Goal: Task Accomplishment & Management: Use online tool/utility

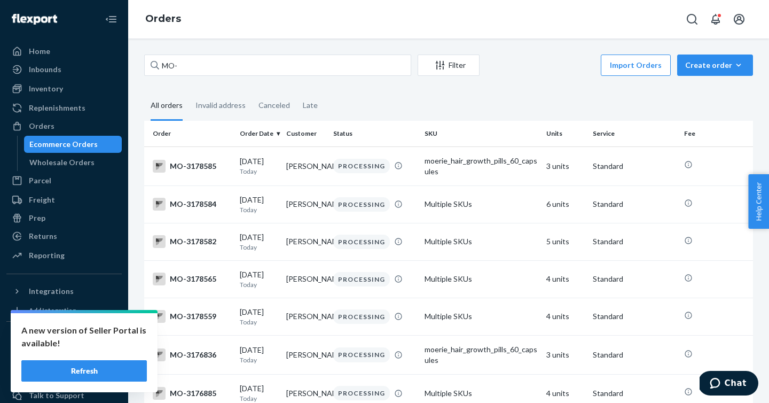
click at [241, 69] on input "MO-" at bounding box center [277, 64] width 267 height 21
type input "MO-3100584"
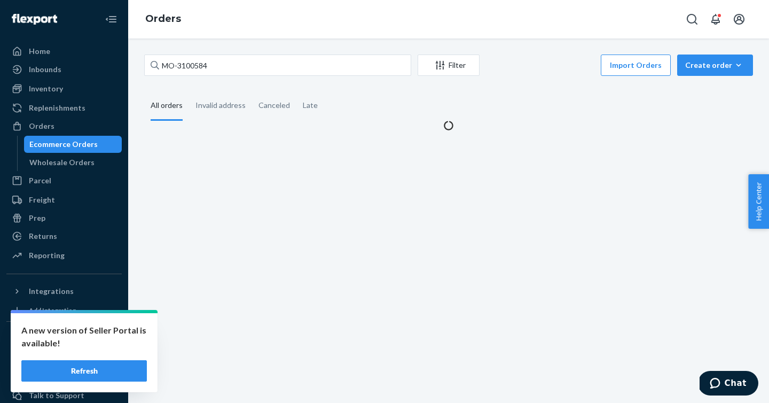
click at [308, 87] on div "MO-3100584 Filter Import Orders Create order Ecommerce order Removal order All …" at bounding box center [448, 92] width 625 height 76
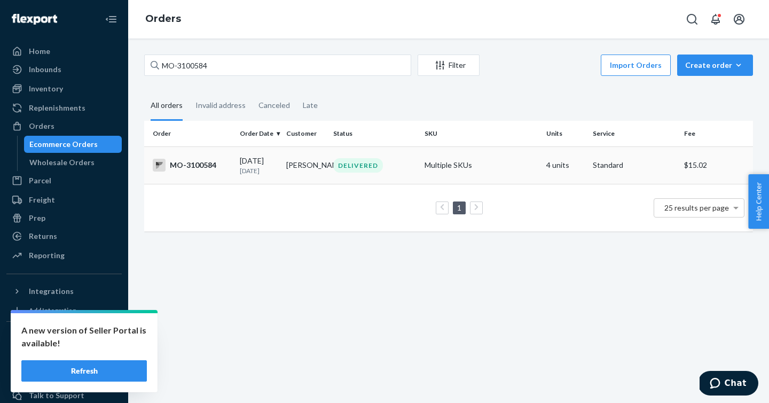
click at [206, 167] on div "MO-3100584" at bounding box center [192, 165] width 79 height 13
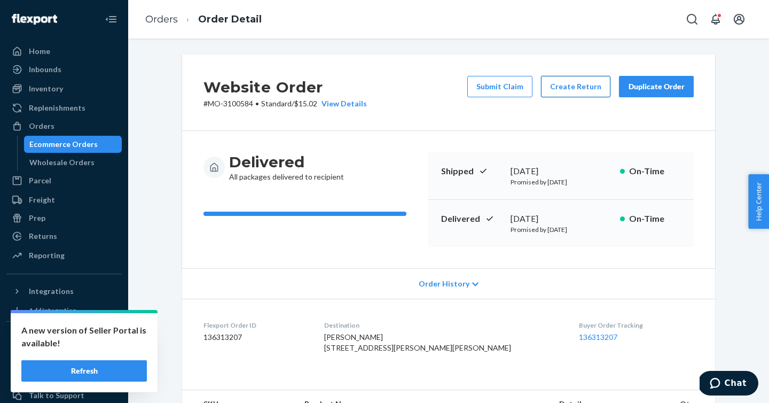
click at [563, 89] on button "Create Return" at bounding box center [575, 86] width 69 height 21
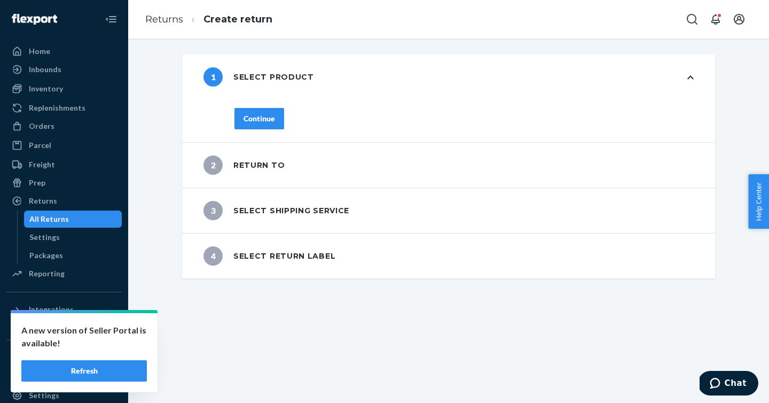
click at [247, 121] on div "Continue" at bounding box center [260, 118] width 32 height 11
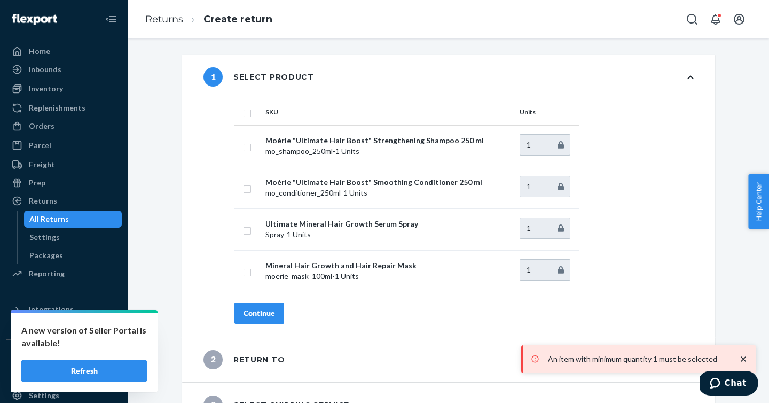
click at [243, 113] on input "checkbox" at bounding box center [247, 111] width 9 height 11
checkbox input "true"
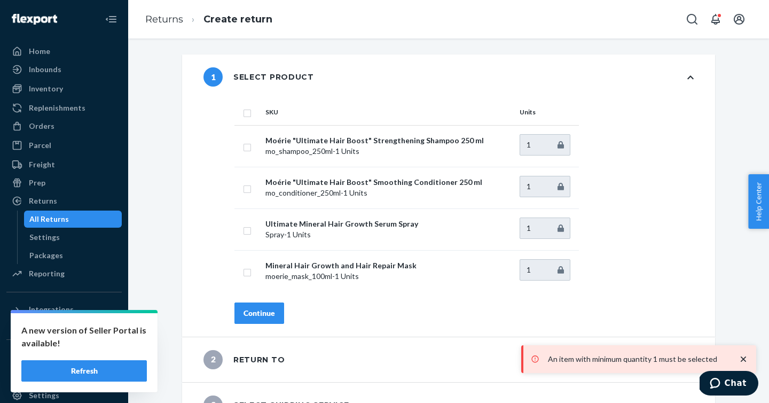
checkbox input "true"
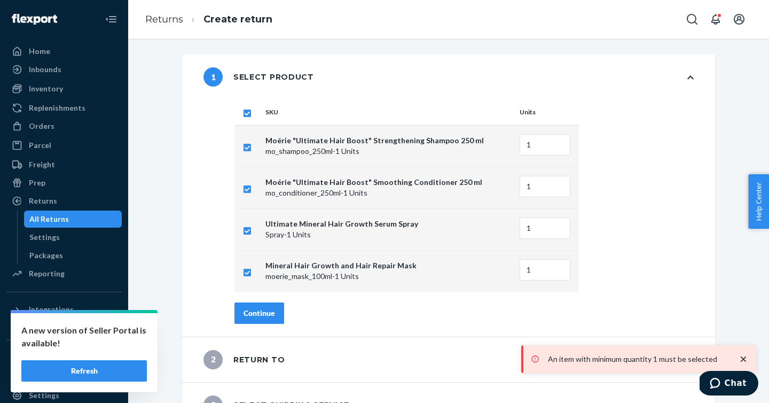
click at [265, 306] on button "Continue" at bounding box center [260, 312] width 50 height 21
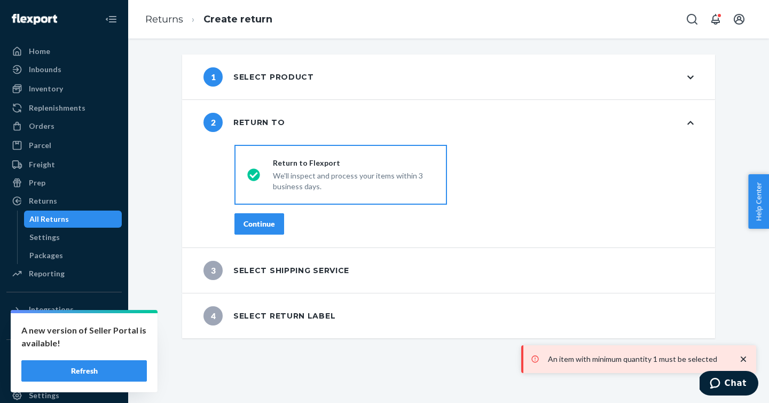
click at [254, 228] on div "Continue" at bounding box center [260, 224] width 32 height 11
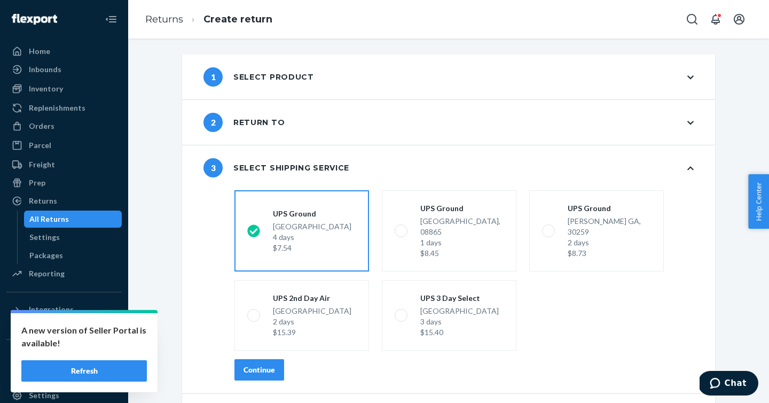
click at [108, 374] on button "Refresh" at bounding box center [84, 370] width 126 height 21
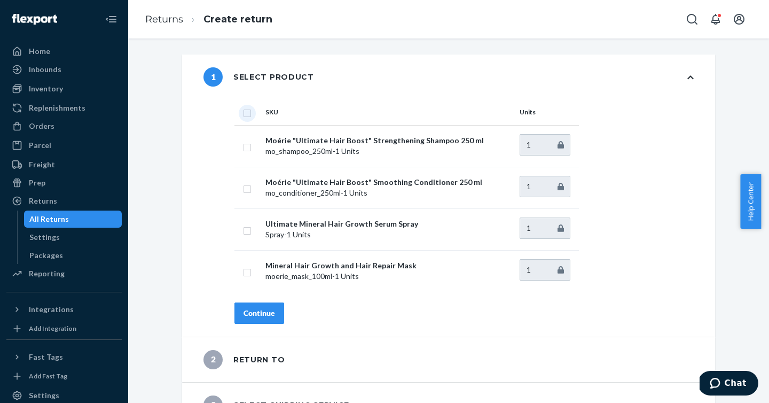
click at [245, 113] on input "checkbox" at bounding box center [247, 111] width 9 height 11
checkbox input "true"
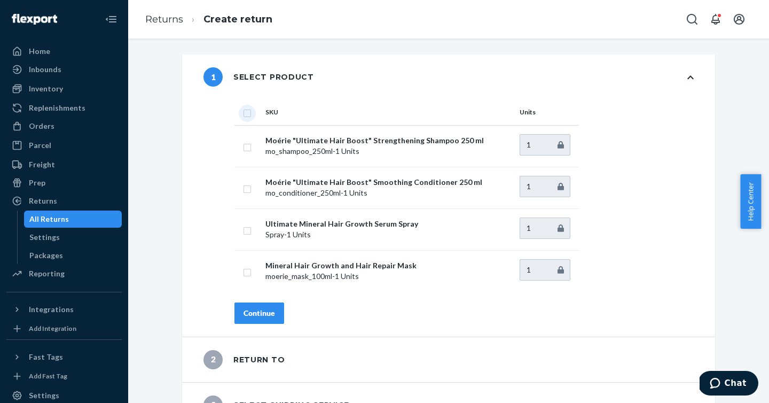
checkbox input "true"
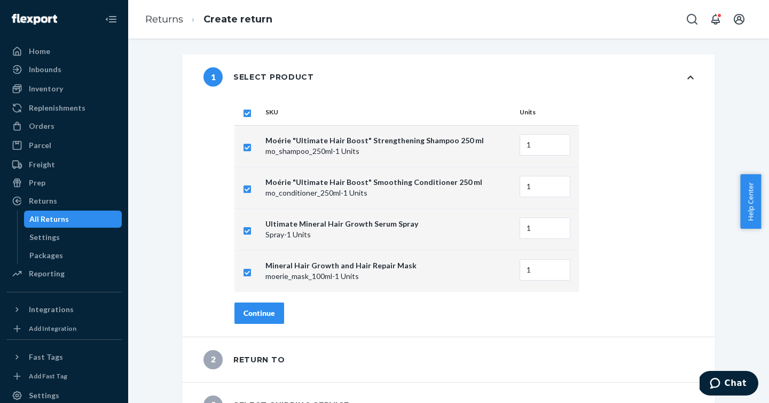
click at [246, 308] on div "Continue" at bounding box center [260, 313] width 32 height 11
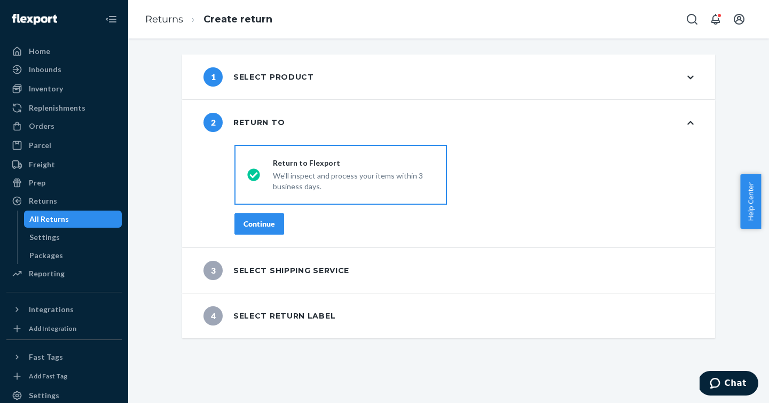
click at [246, 227] on div "Continue" at bounding box center [260, 224] width 32 height 11
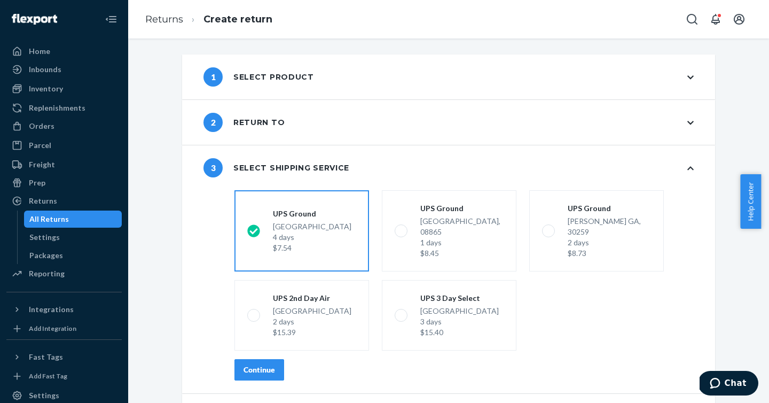
click at [264, 359] on button "Continue" at bounding box center [260, 369] width 50 height 21
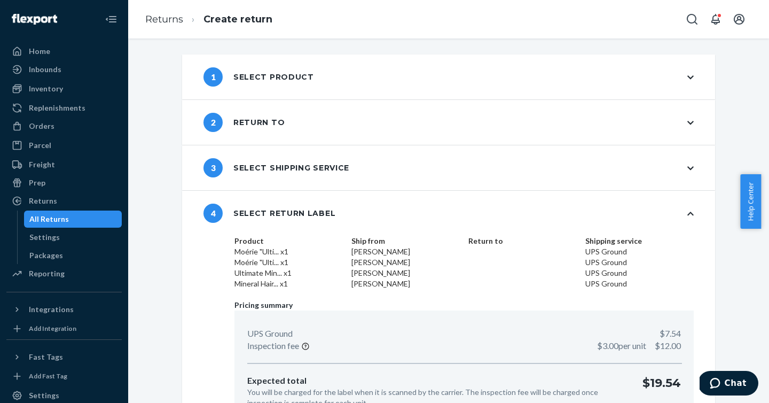
scroll to position [65, 0]
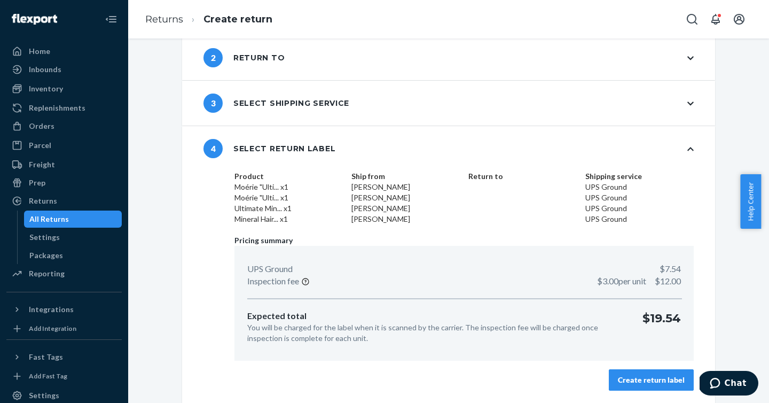
click at [635, 383] on div "Create return label" at bounding box center [651, 380] width 67 height 11
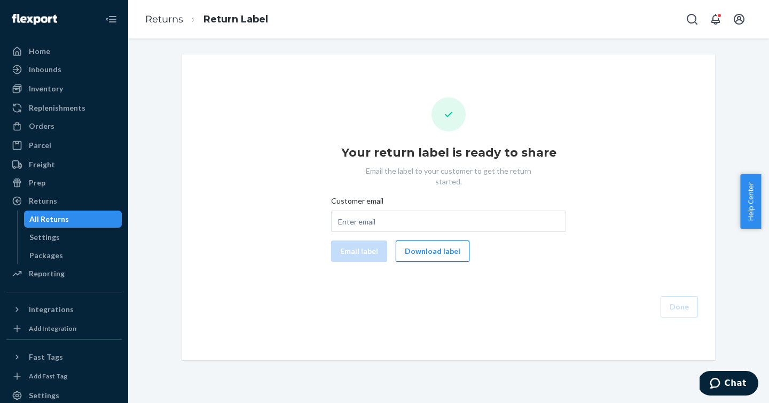
click at [459, 243] on button "Download label" at bounding box center [433, 250] width 74 height 21
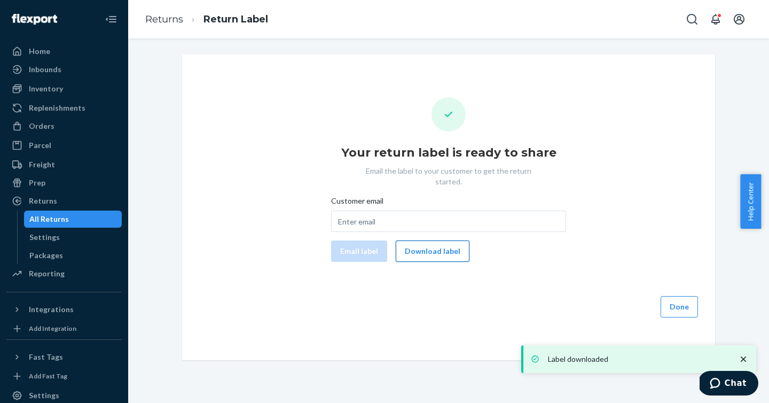
click at [446, 243] on button "Download label" at bounding box center [433, 250] width 74 height 21
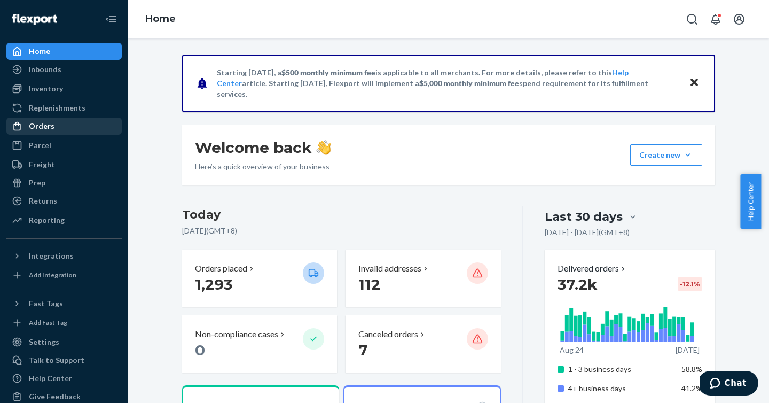
click at [71, 127] on div "Orders" at bounding box center [63, 126] width 113 height 15
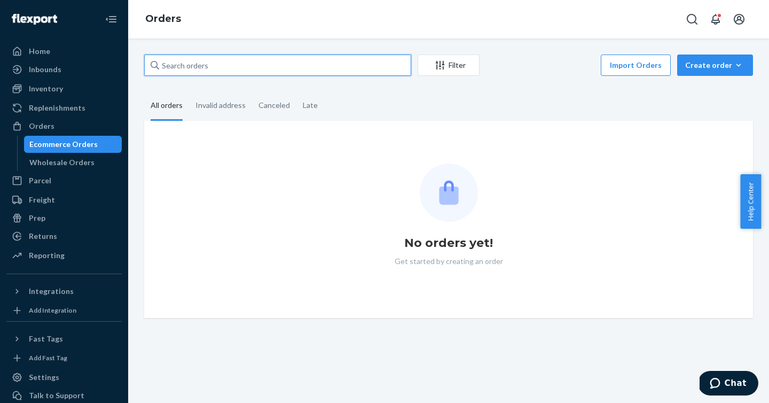
click at [231, 64] on input "text" at bounding box center [277, 64] width 267 height 21
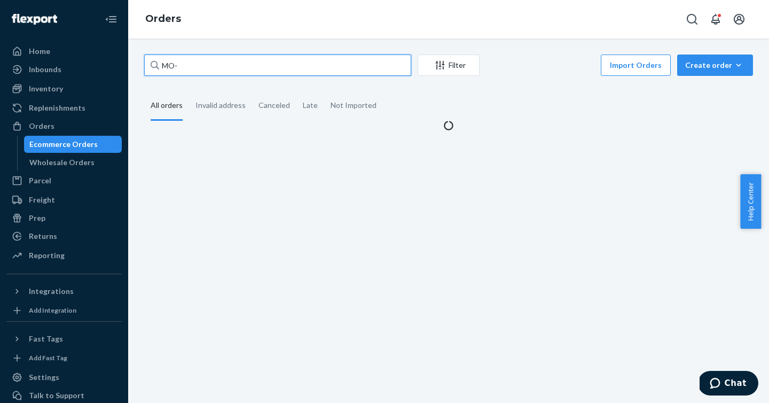
paste input "3173804"
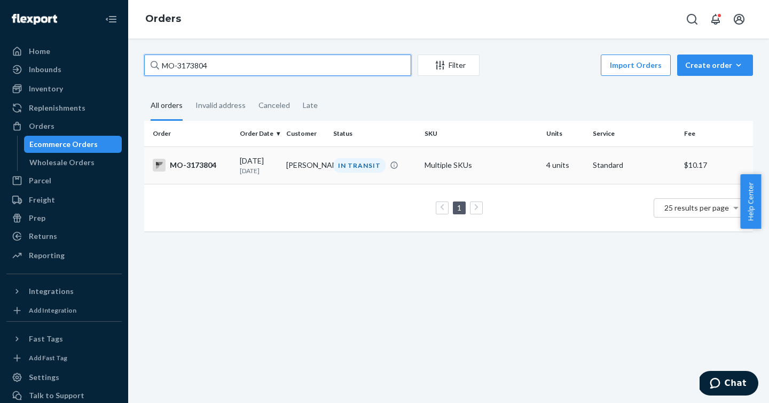
type input "MO-3173804"
click at [194, 170] on div "MO-3173804" at bounding box center [192, 165] width 79 height 13
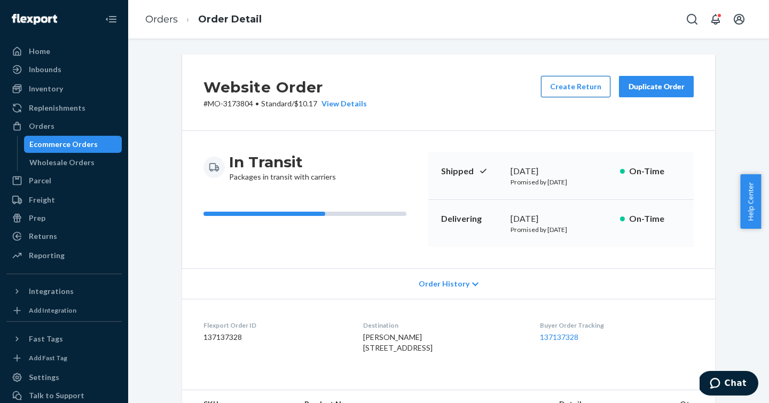
click at [564, 93] on button "Create Return" at bounding box center [575, 86] width 69 height 21
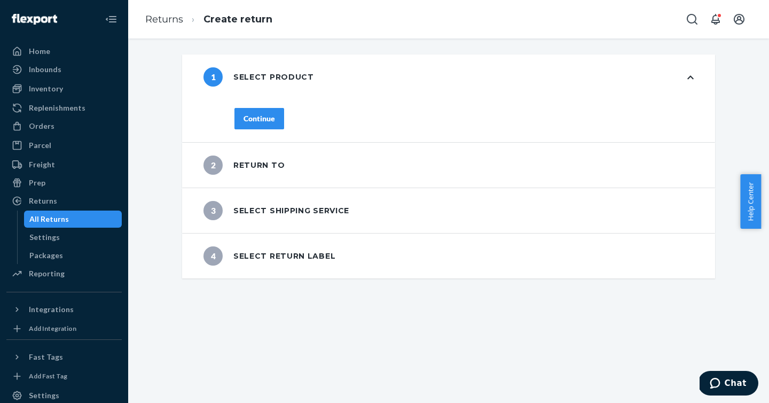
click at [263, 117] on div "Continue" at bounding box center [260, 118] width 32 height 11
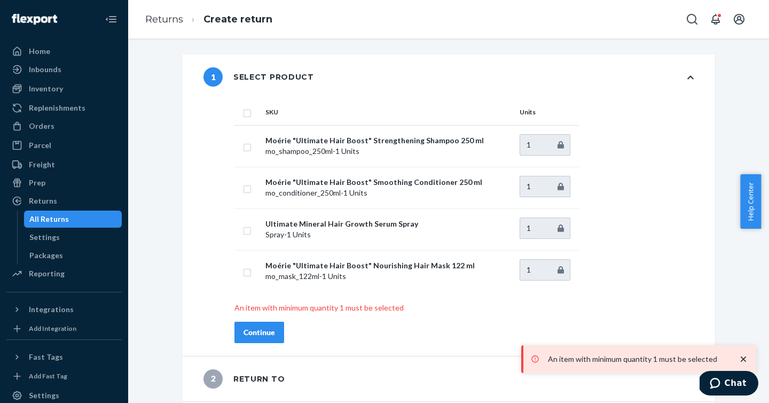
click at [243, 116] on input "checkbox" at bounding box center [247, 111] width 9 height 11
checkbox input "true"
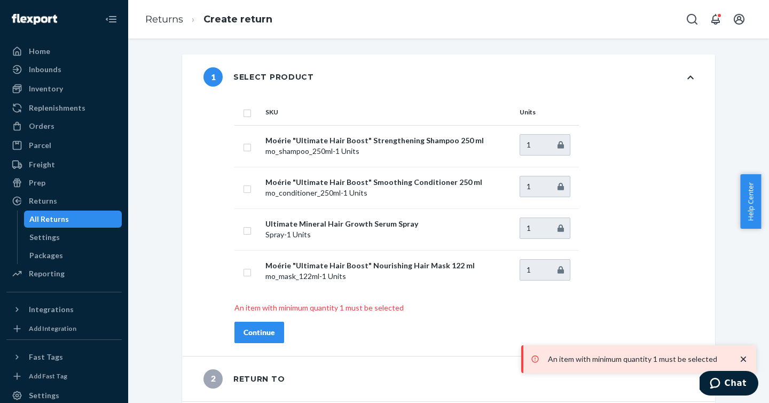
checkbox input "true"
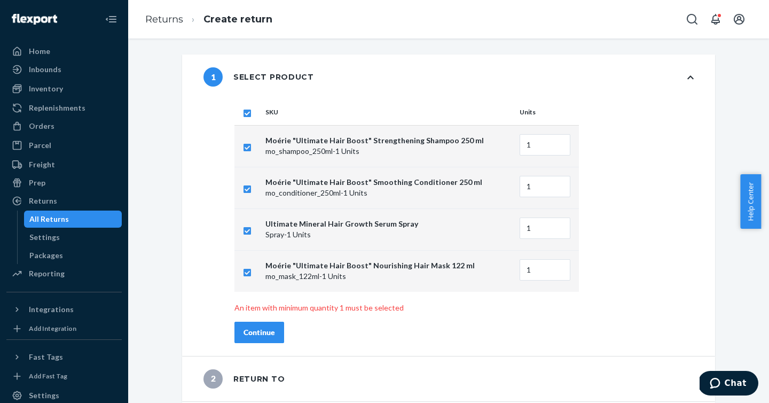
click at [248, 328] on div "Continue" at bounding box center [260, 332] width 32 height 11
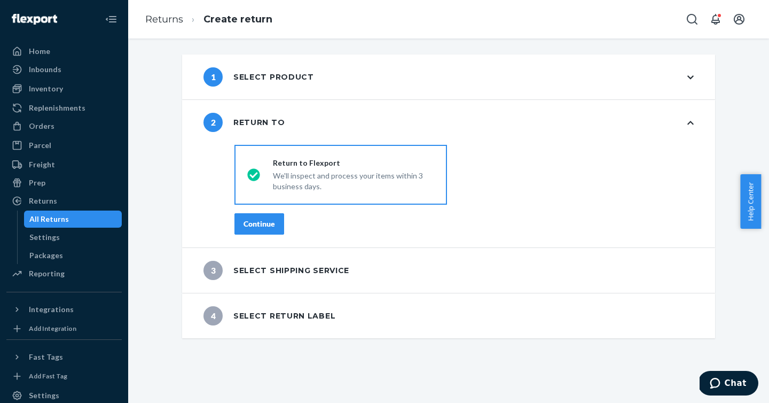
click at [252, 220] on div "Continue" at bounding box center [260, 224] width 32 height 11
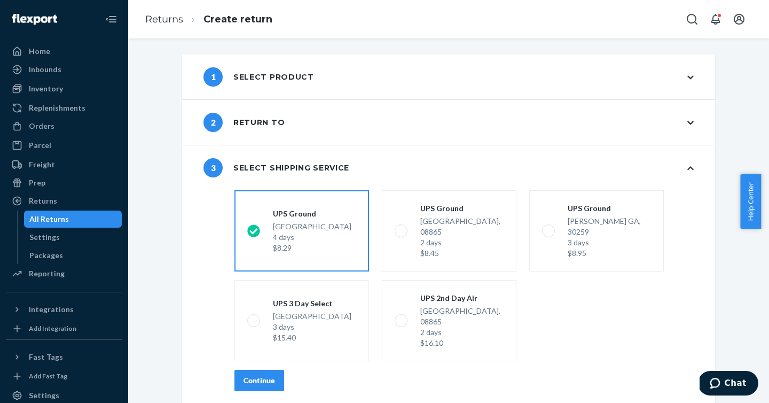
click at [258, 375] on div "Continue" at bounding box center [260, 380] width 32 height 11
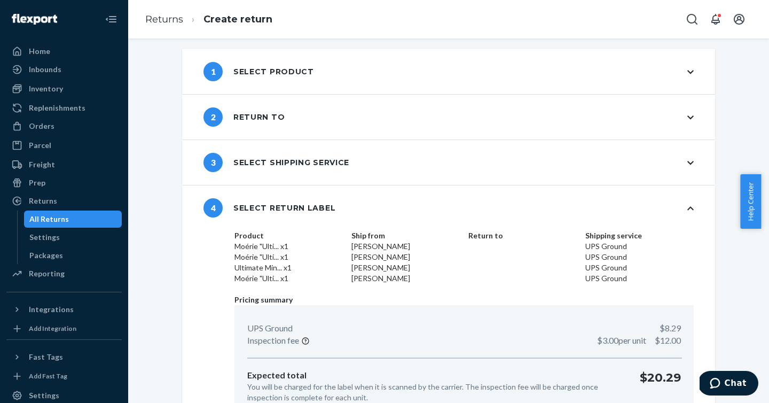
scroll to position [65, 0]
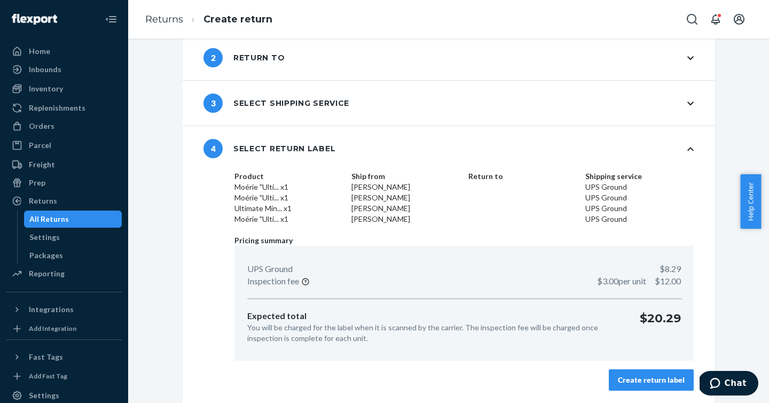
click at [674, 375] on div "Create return label" at bounding box center [651, 380] width 67 height 11
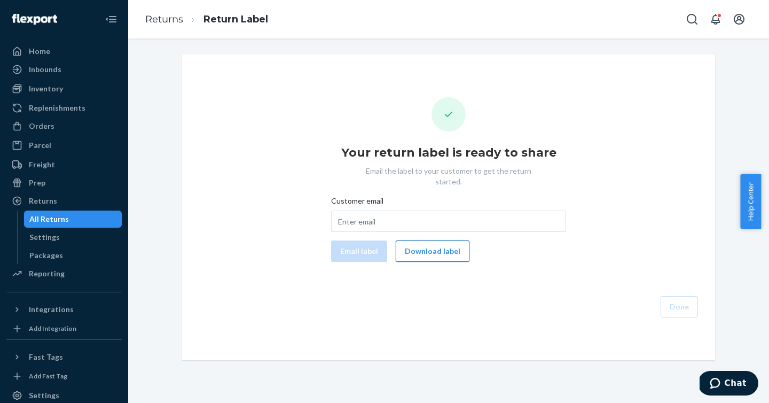
click at [450, 246] on button "Download label" at bounding box center [433, 250] width 74 height 21
